Goal: Task Accomplishment & Management: Complete application form

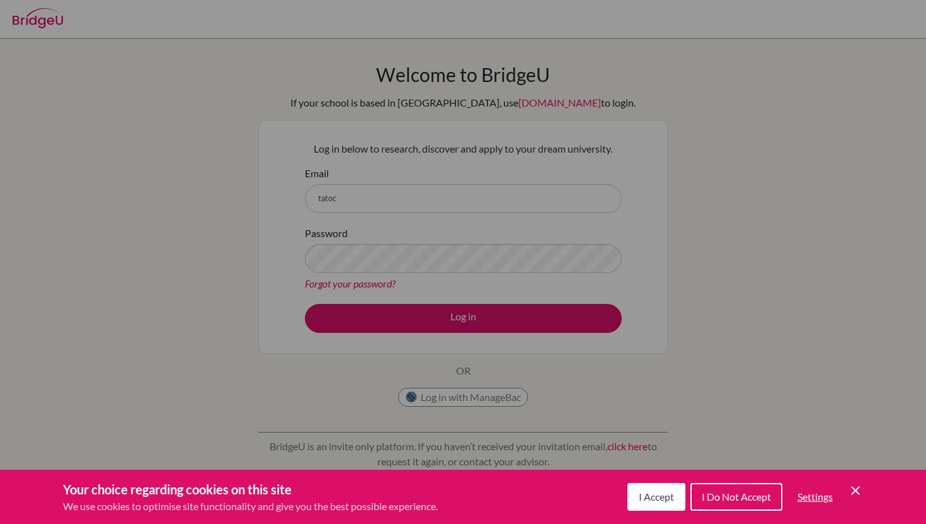
click at [371, 214] on div "Cookie Preferences" at bounding box center [463, 262] width 926 height 524
click at [371, 207] on div "Cookie Preferences" at bounding box center [463, 262] width 926 height 524
click at [367, 202] on div "Cookie Preferences" at bounding box center [463, 262] width 926 height 524
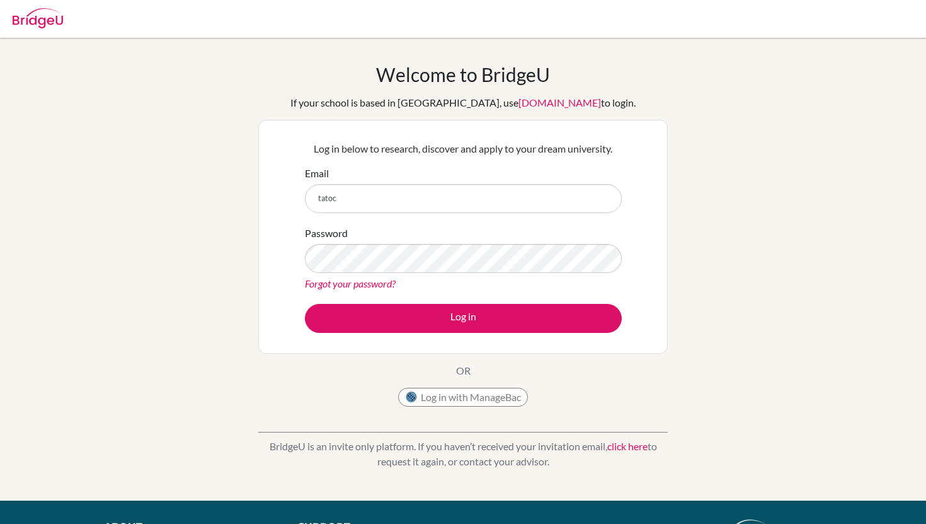
click at [382, 181] on div "Email tatoc" at bounding box center [463, 189] width 317 height 47
click at [381, 203] on input "tatoc" at bounding box center [463, 198] width 317 height 29
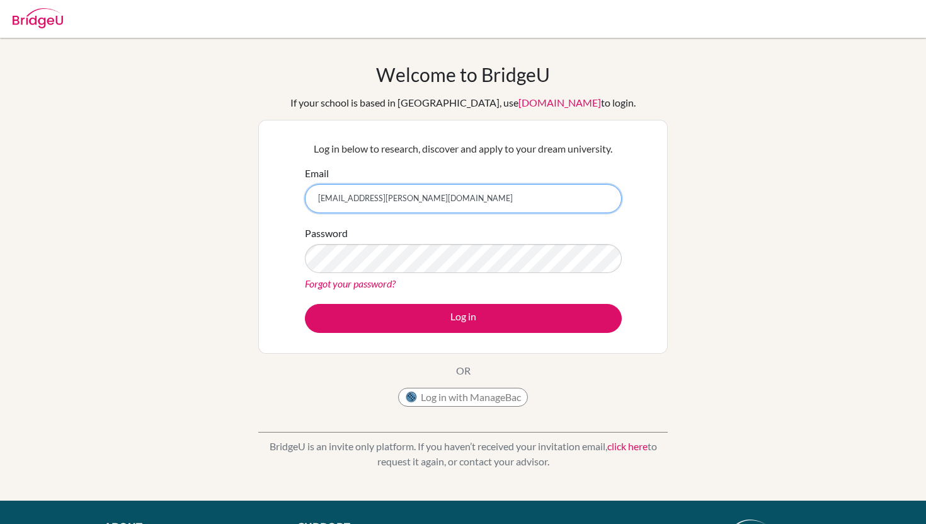
type input "[EMAIL_ADDRESS][PERSON_NAME][DOMAIN_NAME]"
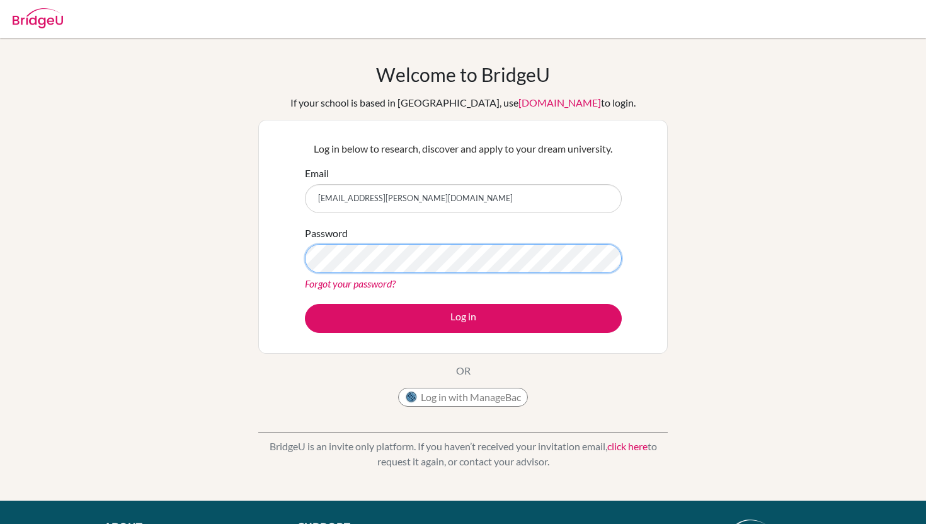
click at [305, 304] on button "Log in" at bounding box center [463, 318] width 317 height 29
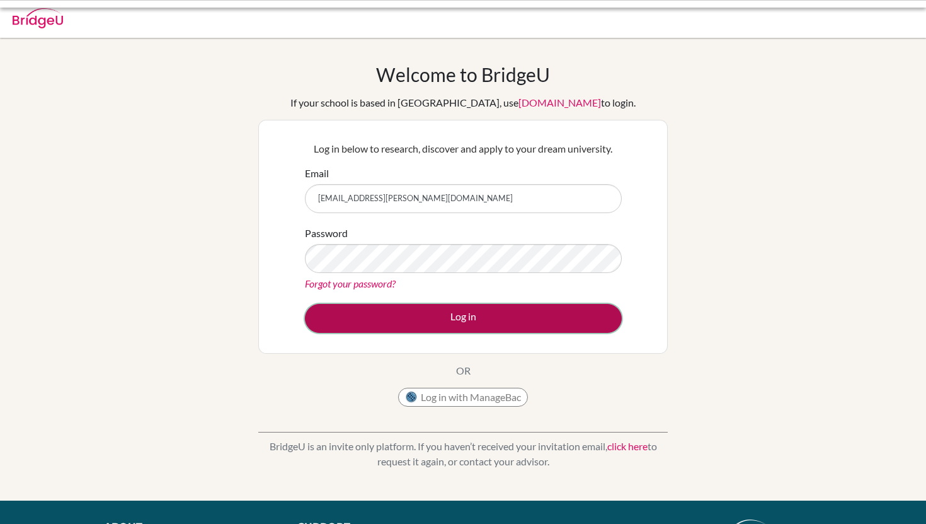
click at [391, 321] on button "Log in" at bounding box center [463, 318] width 317 height 29
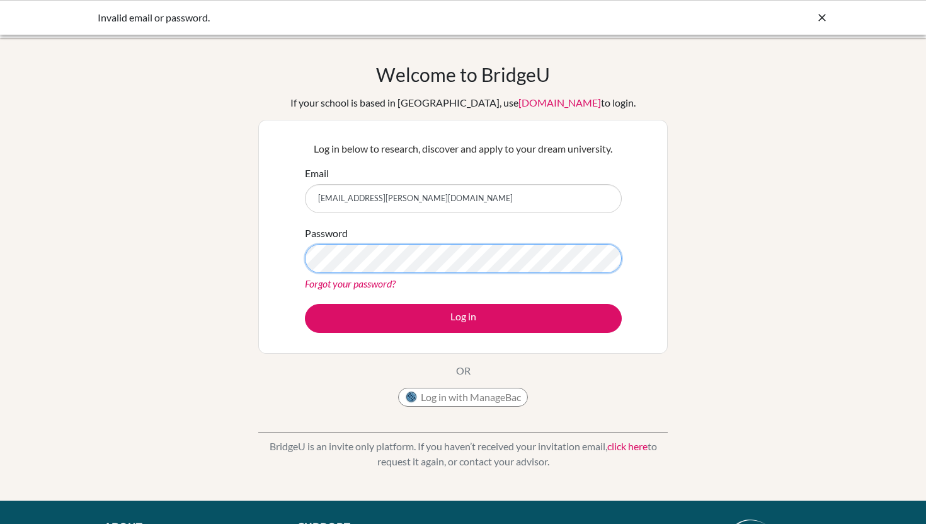
click at [305, 304] on button "Log in" at bounding box center [463, 318] width 317 height 29
